Goal: Navigation & Orientation: Find specific page/section

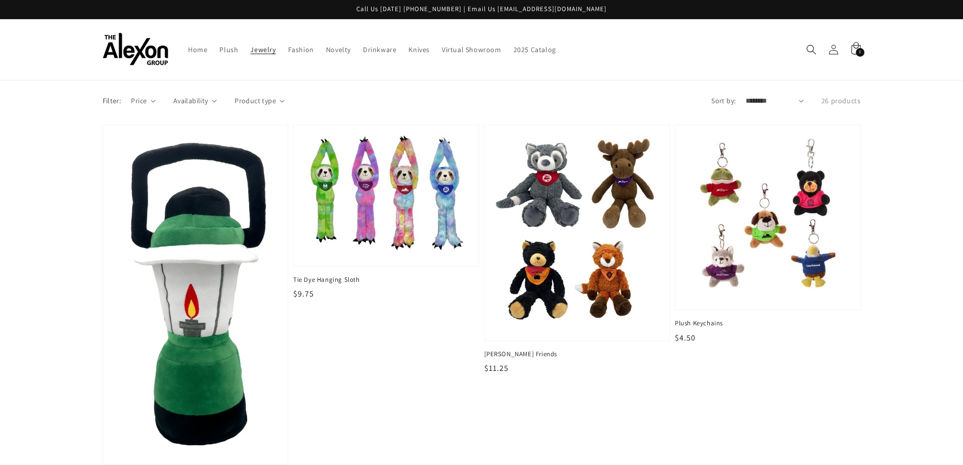
click at [259, 49] on span "Jewelry" at bounding box center [262, 49] width 25 height 9
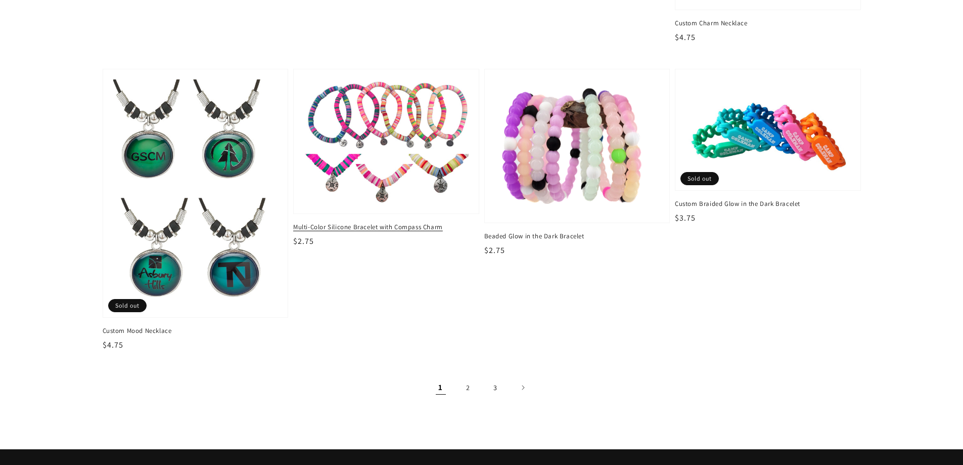
scroll to position [1568, 0]
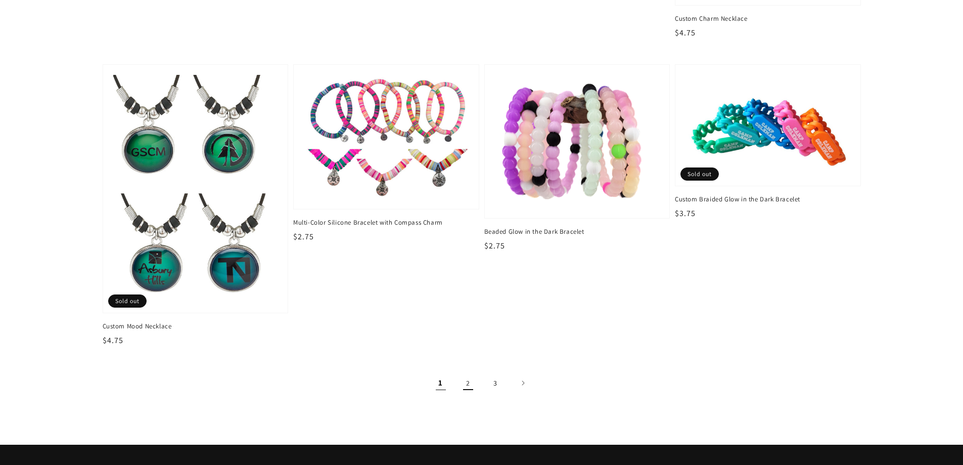
click at [467, 387] on link "2" at bounding box center [468, 383] width 22 height 22
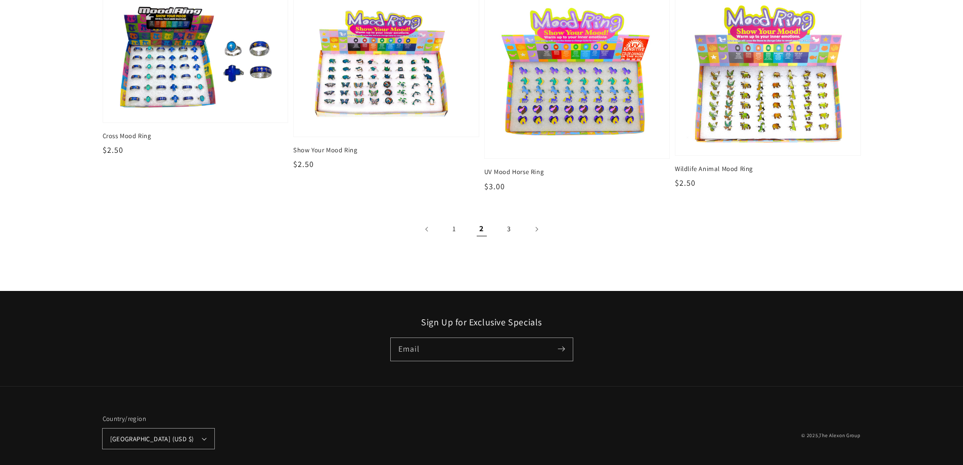
scroll to position [1902, 0]
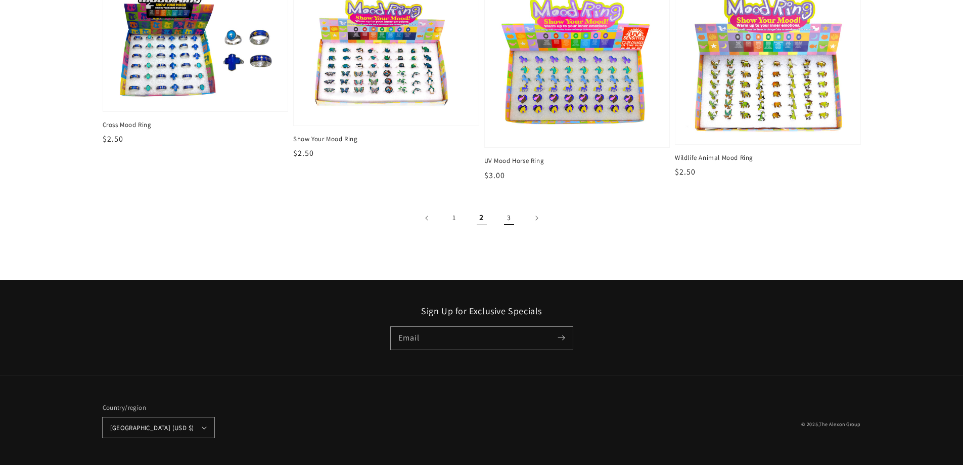
click at [506, 217] on link "3" at bounding box center [509, 218] width 22 height 22
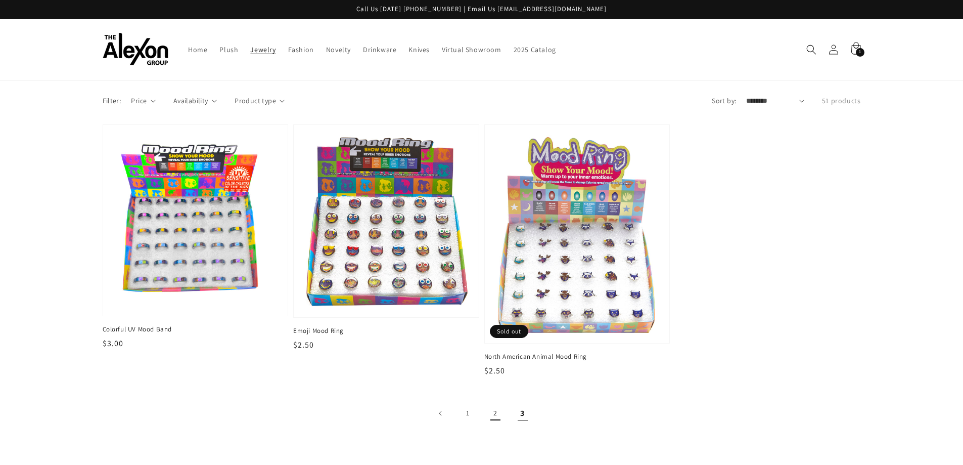
click at [487, 419] on link "2" at bounding box center [495, 413] width 22 height 22
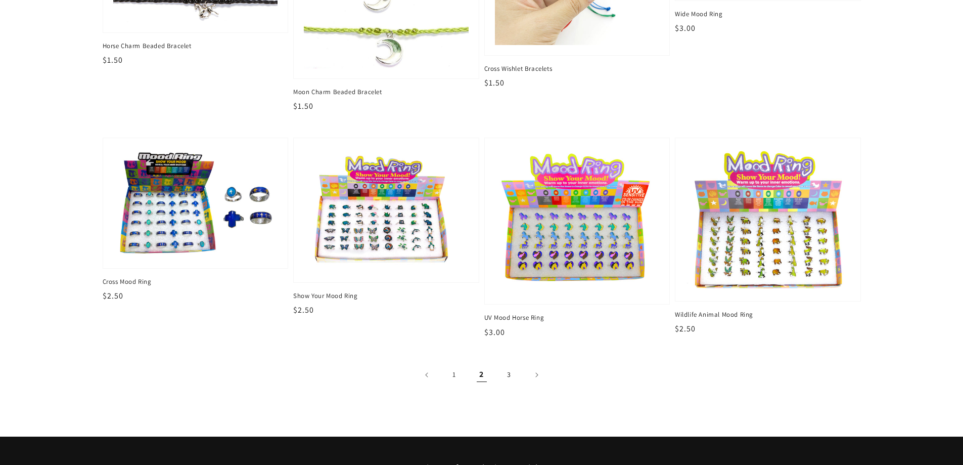
scroll to position [1770, 0]
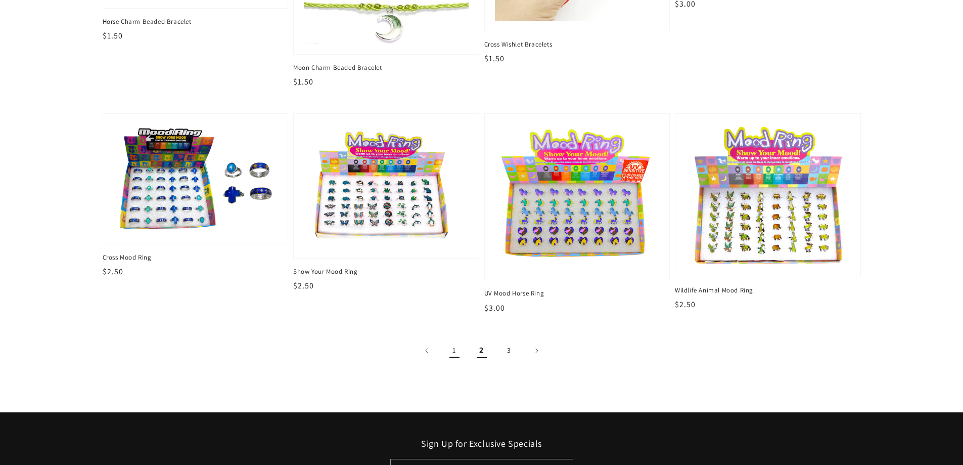
click at [454, 356] on link "1" at bounding box center [454, 350] width 22 height 22
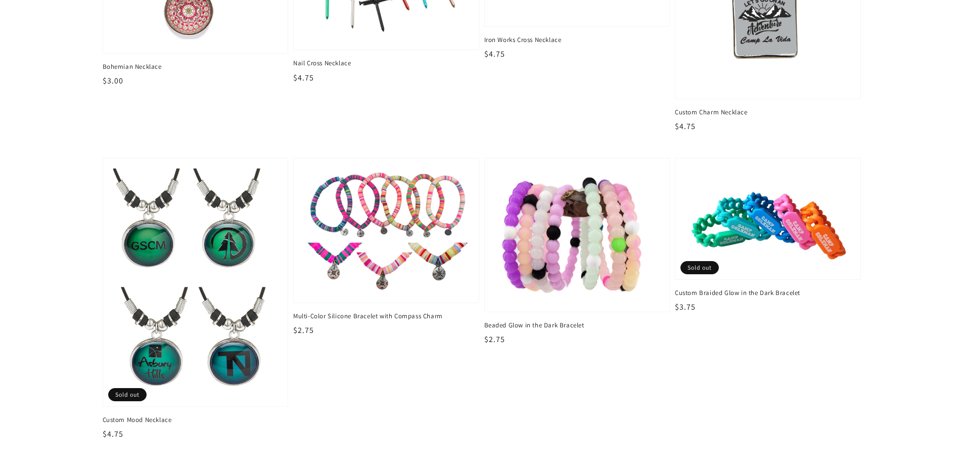
scroll to position [1517, 0]
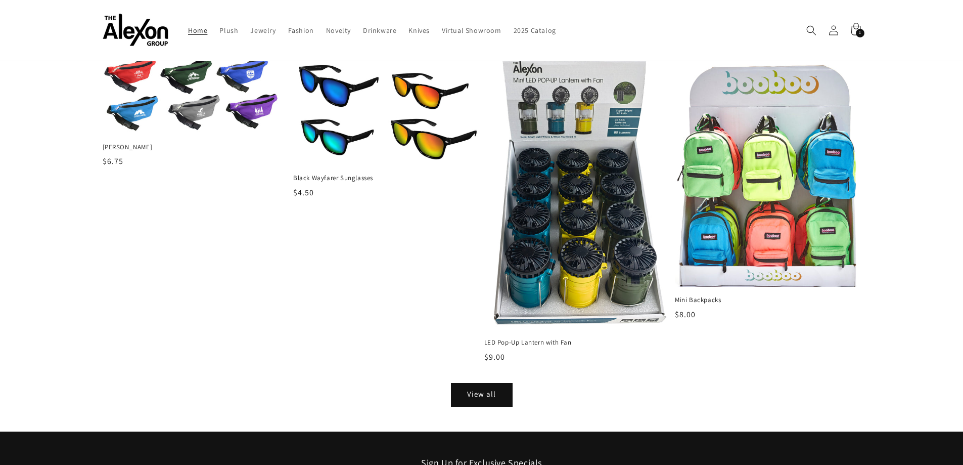
scroll to position [1133, 0]
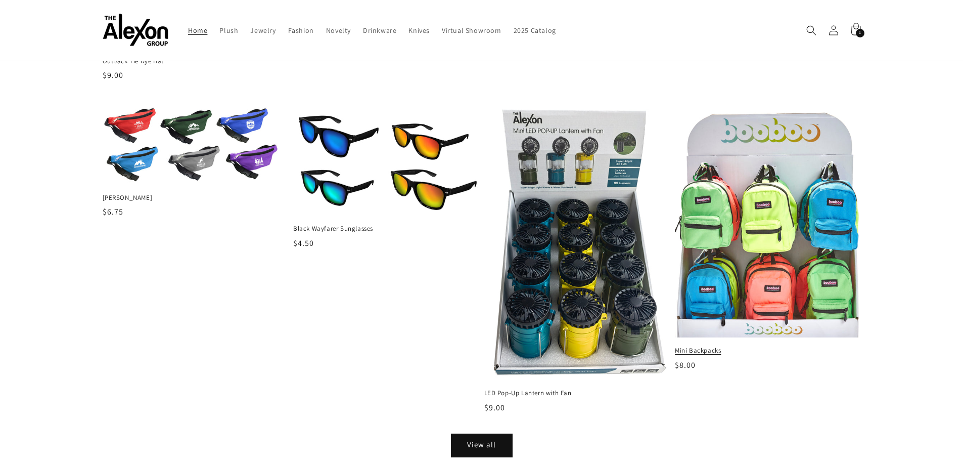
click at [768, 187] on img at bounding box center [768, 223] width 192 height 238
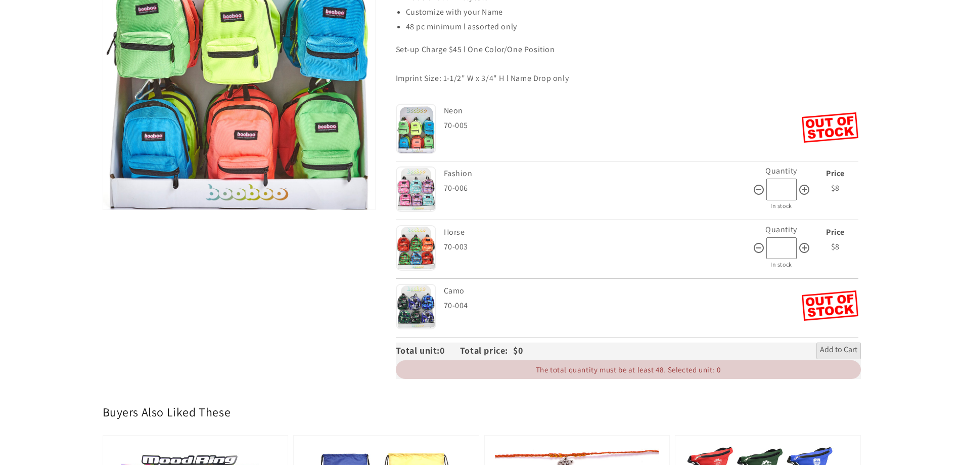
scroll to position [253, 0]
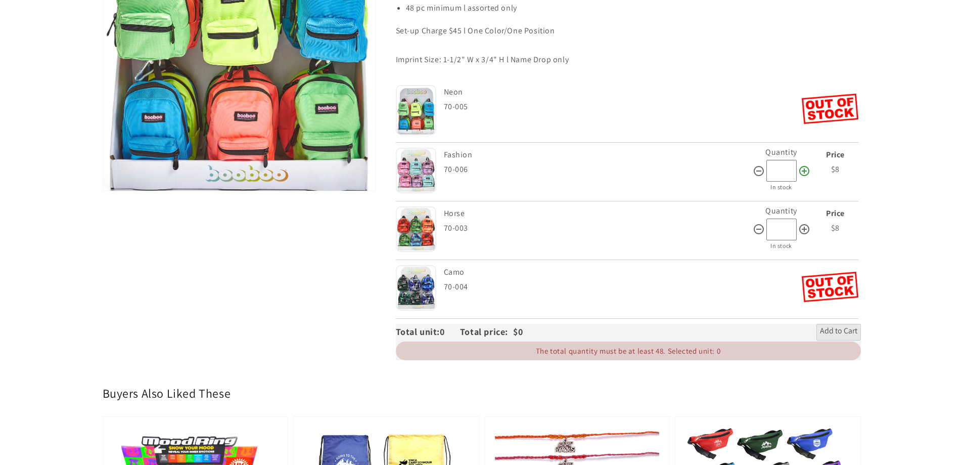
click at [808, 169] on icon at bounding box center [804, 171] width 10 height 10
type input "**"
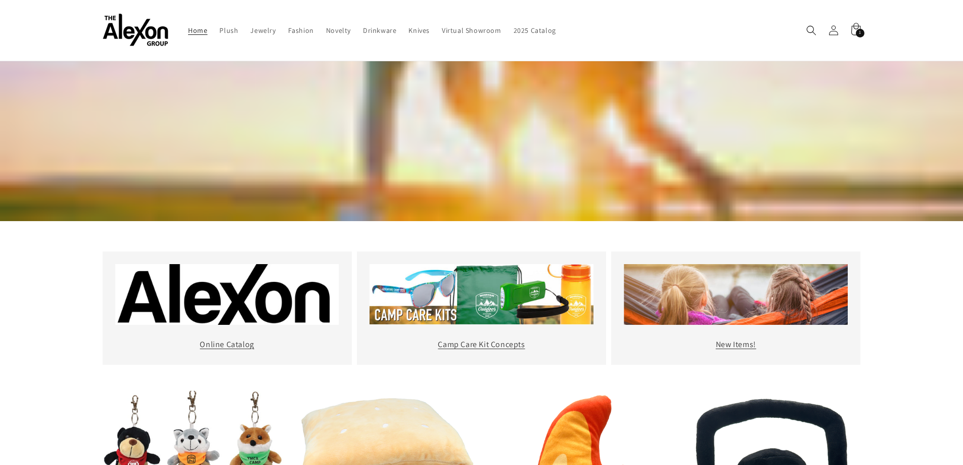
scroll to position [222, 0]
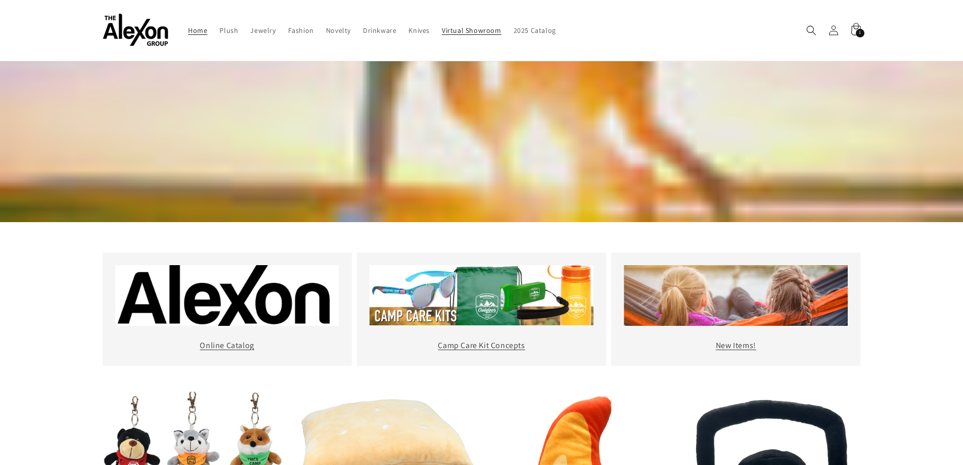
click at [487, 35] on link "Virtual Showroom" at bounding box center [472, 30] width 72 height 21
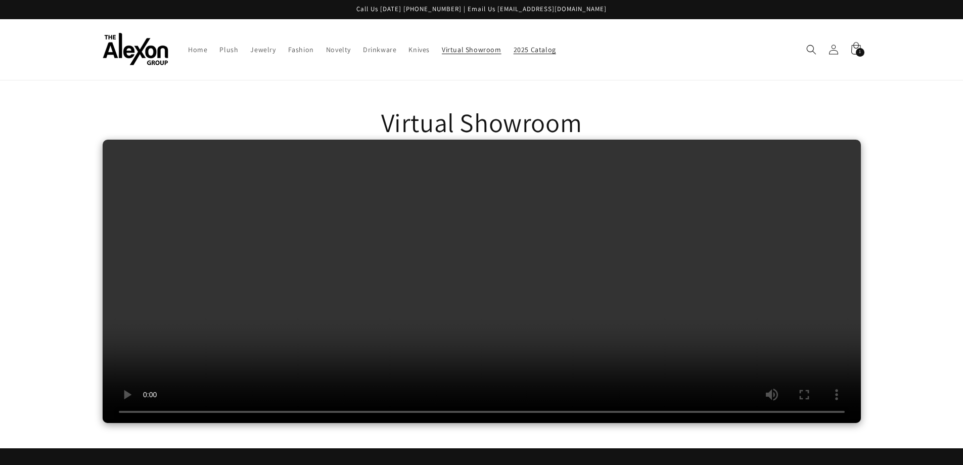
click at [521, 50] on span "2025 Catalog" at bounding box center [535, 49] width 42 height 9
